Goal: Information Seeking & Learning: Learn about a topic

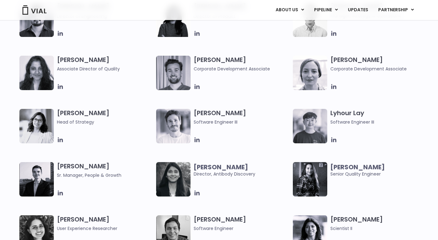
scroll to position [834, 0]
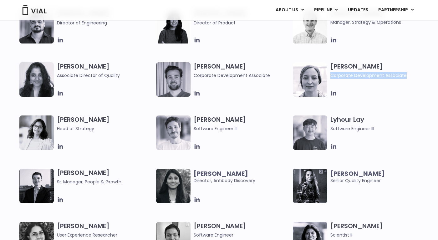
drag, startPoint x: 331, startPoint y: 74, endPoint x: 414, endPoint y: 75, distance: 82.5
click at [414, 75] on span "Corporate Development Associate" at bounding box center [378, 75] width 96 height 7
copy span "Corporate Development Associate"
click at [301, 79] on img at bounding box center [310, 79] width 34 height 34
click at [312, 79] on img at bounding box center [310, 79] width 34 height 34
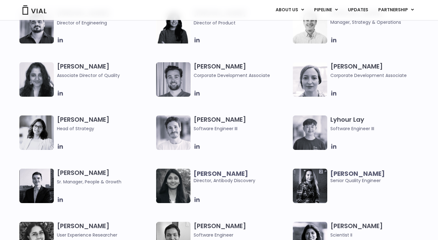
click at [351, 67] on h3 "Beatrice Ballarin Corporate Development Associate" at bounding box center [378, 70] width 96 height 17
click at [351, 66] on h3 "Beatrice Ballarin Corporate Development Associate" at bounding box center [378, 70] width 96 height 17
click at [330, 66] on h3 "Beatrice Ballarin Corporate Development Associate" at bounding box center [378, 70] width 96 height 17
click at [303, 79] on img at bounding box center [310, 79] width 34 height 34
click at [313, 93] on img at bounding box center [310, 79] width 34 height 34
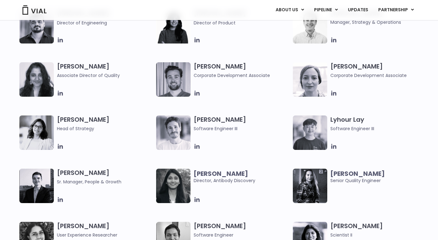
click at [358, 89] on div "Beatrice Ballarin Corporate Development Associate" at bounding box center [379, 79] width 99 height 34
drag, startPoint x: 330, startPoint y: 66, endPoint x: 383, endPoint y: 67, distance: 53.1
click at [383, 67] on h3 "Beatrice Ballarin Corporate Development Associate" at bounding box center [378, 70] width 96 height 17
copy h3 "Beatrice Ballarin"
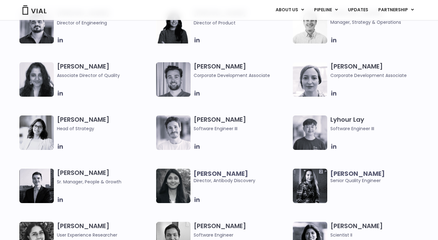
click at [363, 89] on div "Beatrice Ballarin Corporate Development Associate" at bounding box center [379, 79] width 99 height 34
click at [349, 77] on span "Corporate Development Associate" at bounding box center [378, 75] width 96 height 7
click at [344, 66] on h3 "Beatrice Ballarin Corporate Development Associate" at bounding box center [378, 70] width 96 height 17
click at [301, 83] on img at bounding box center [310, 79] width 34 height 34
click at [349, 76] on span "Corporate Development Associate" at bounding box center [378, 75] width 96 height 7
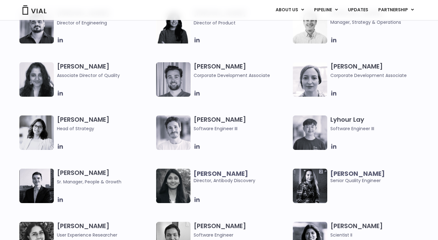
click at [352, 67] on h3 "Beatrice Ballarin Corporate Development Associate" at bounding box center [378, 70] width 96 height 17
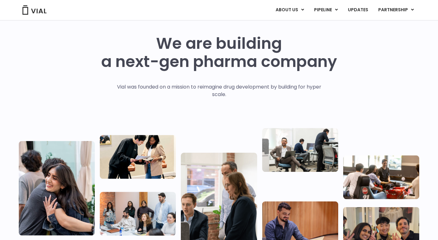
scroll to position [15, 0]
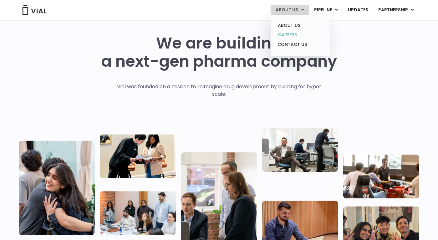
click at [296, 34] on link "CAREERS" at bounding box center [300, 35] width 55 height 10
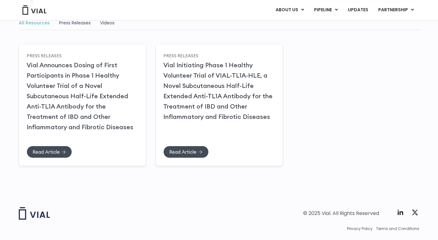
scroll to position [108, 0]
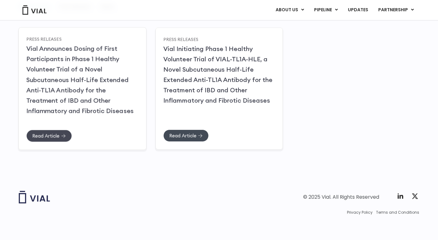
click at [60, 135] on span "Read Article" at bounding box center [49, 135] width 34 height 5
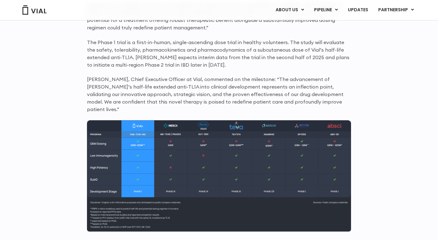
scroll to position [545, 0]
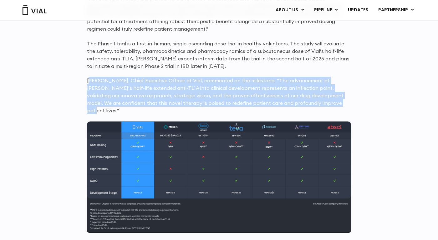
drag, startPoint x: 89, startPoint y: 80, endPoint x: 275, endPoint y: 105, distance: 188.3
click at [275, 105] on p "[PERSON_NAME], Chief Executive Officer at Vial, commented on the milestone: “Th…" at bounding box center [219, 96] width 264 height 38
copy p "[PERSON_NAME], Chief Executive Officer at Vial, commented on the milestone: “Th…"
click at [378, 125] on div "First-in-human dosing has successfully commenced with healthy volunteers Primar…" at bounding box center [219, 163] width 400 height 570
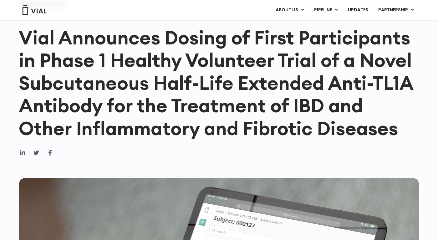
scroll to position [0, 0]
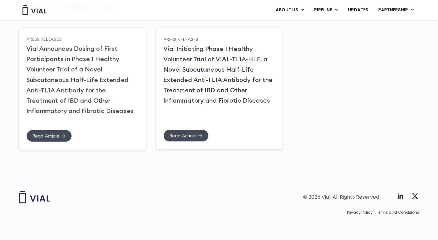
click at [28, 47] on link "Vial Announces Dosing of First Participants in Phase 1 Healthy Volunteer Trial …" at bounding box center [79, 79] width 107 height 70
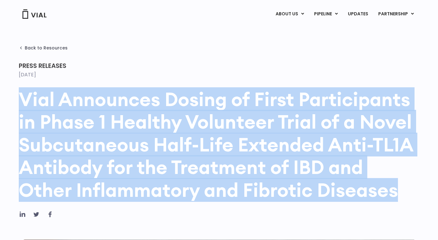
drag, startPoint x: 20, startPoint y: 97, endPoint x: 399, endPoint y: 201, distance: 392.8
click at [399, 201] on div "Vial Announces Dosing of First Participants in Phase 1 Healthy Volunteer Trial …" at bounding box center [219, 149] width 400 height 123
copy h1 "Vial Announces Dosing of First Participants in Phase 1 Healthy Volunteer Trial …"
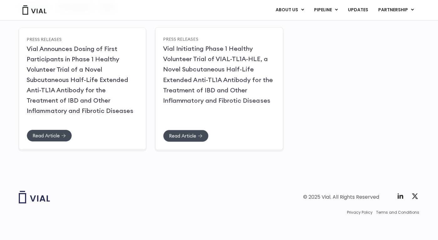
click at [206, 80] on link "Vial Initiating Phase 1 Healthy Volunteer Trial of VIAL-TL1A-HLE, a Novel Subcu…" at bounding box center [218, 74] width 110 height 60
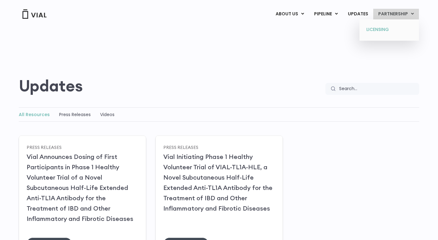
click at [378, 28] on link "LICENSING" at bounding box center [388, 30] width 55 height 10
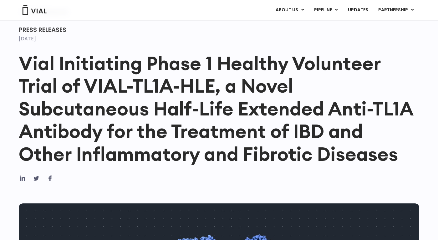
scroll to position [34, 0]
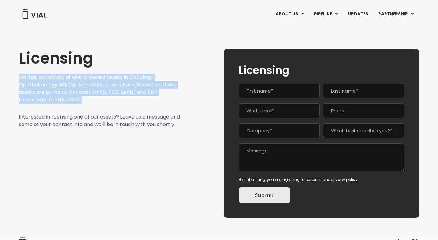
drag, startPoint x: 19, startPoint y: 77, endPoint x: 98, endPoint y: 108, distance: 84.9
click at [98, 108] on div "Licensing Vial has a portfolio of wholly owned assets in Oncology, Ophthalmolog…" at bounding box center [99, 133] width 161 height 168
copy div "Vial has a portfolio of wholly owned assets in Oncology, Ophthalmology, I&I, Ca…"
click at [92, 101] on p "Vial has a portfolio of wholly owned assets in Oncology, Ophthalmology, I&I, Ca…" at bounding box center [99, 88] width 161 height 30
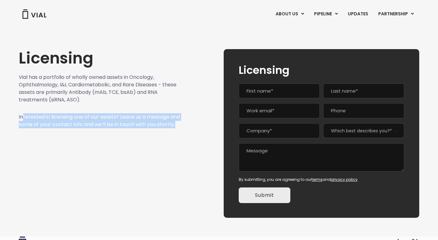
drag, startPoint x: 57, startPoint y: 134, endPoint x: 22, endPoint y: 120, distance: 37.9
click at [22, 120] on p "Interested in licensing one of our assets? Leave us a message and some of your …" at bounding box center [99, 120] width 161 height 15
copy p "terested in licensing one of our assets? Leave us a message and some of your co…"
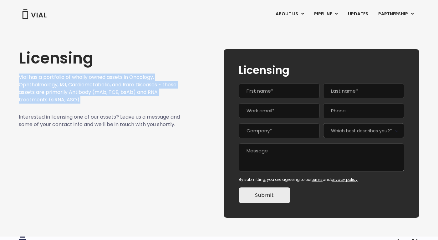
drag, startPoint x: 67, startPoint y: 96, endPoint x: 12, endPoint y: 74, distance: 58.4
click at [12, 74] on div "Licensing Vial has a portfolio of wholly owned assets in Oncology, Ophthalmolog…" at bounding box center [219, 126] width 438 height 199
copy p "Vial has a portfolio of wholly owned assets in Oncology, Ophthalmology, I&I, Ca…"
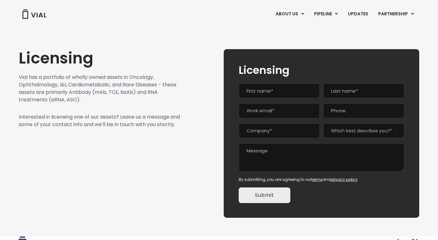
click at [367, 6] on div "ABOUT US ABOUT US CAREERS CONTACT US PIPELINE TL1A HLE PHASE 2 INHBE/ACTIVIN E …" at bounding box center [219, 13] width 413 height 27
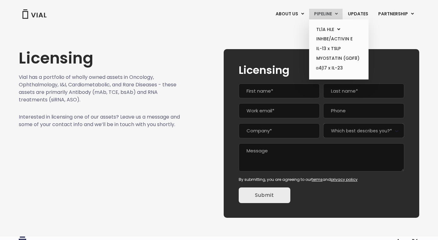
click at [326, 13] on link "PIPELINE" at bounding box center [325, 14] width 33 height 11
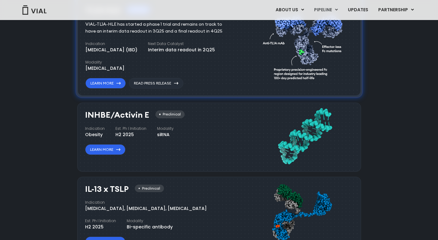
scroll to position [471, 0]
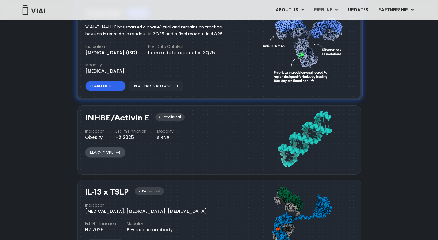
click at [110, 153] on link "Learn More" at bounding box center [105, 152] width 40 height 11
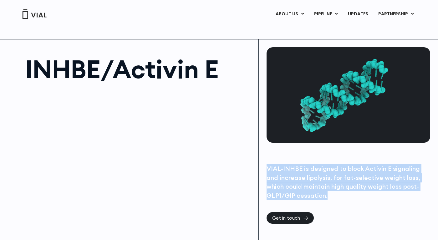
drag, startPoint x: 266, startPoint y: 168, endPoint x: 328, endPoint y: 198, distance: 68.8
click at [328, 198] on div "VIAL-INHBE is designed to block Activin E signaling and increase lipolysis, for…" at bounding box center [347, 182] width 163 height 36
copy div "VIAL-INHBE is designed to block Activin E signaling and increase lipolysis, for…"
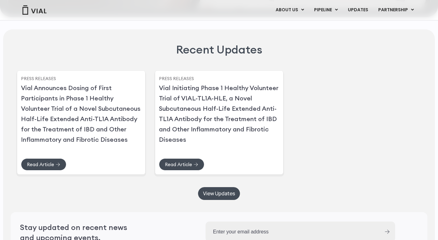
scroll to position [1524, 0]
